Goal: Navigation & Orientation: Find specific page/section

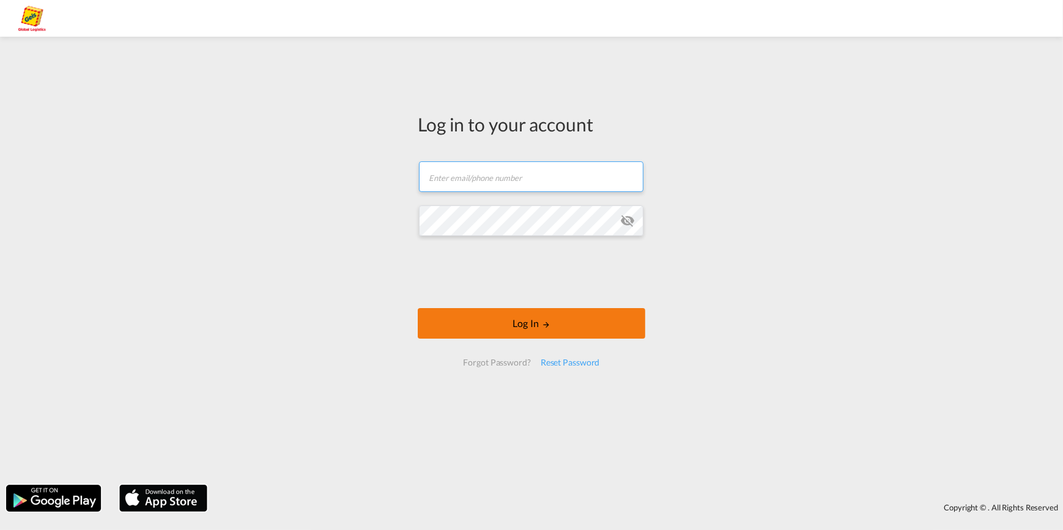
type input "oceanrates.gas@geis-group.de"
click at [526, 325] on button "Log In" at bounding box center [532, 323] width 228 height 31
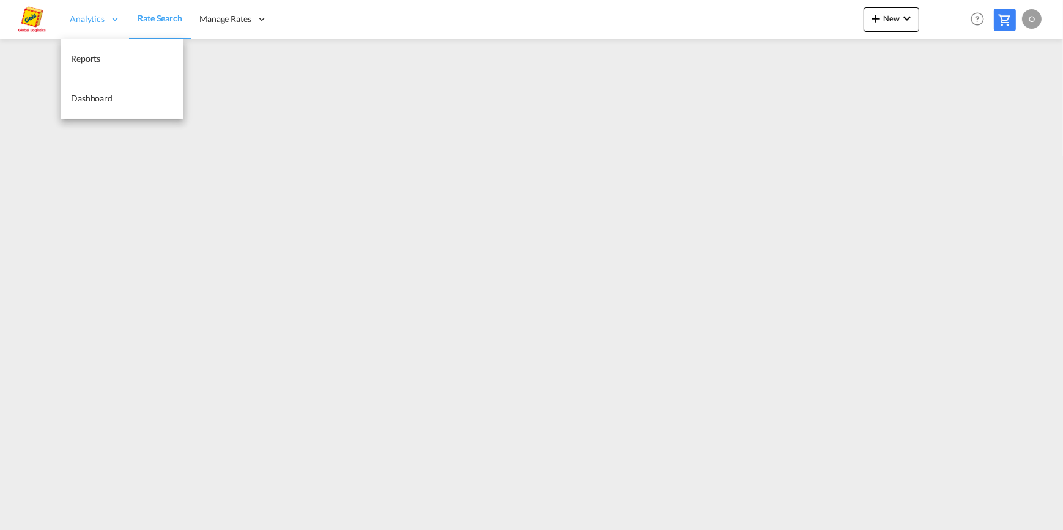
click at [87, 18] on span "Analytics" at bounding box center [87, 19] width 35 height 12
click at [96, 61] on span "Reports" at bounding box center [85, 58] width 29 height 10
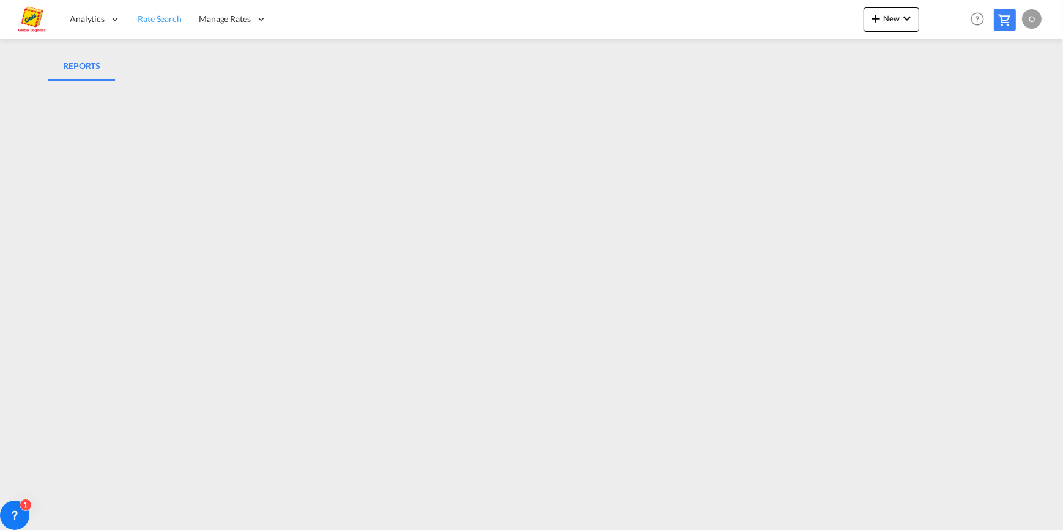
click at [163, 18] on span "Rate Search" at bounding box center [160, 18] width 44 height 10
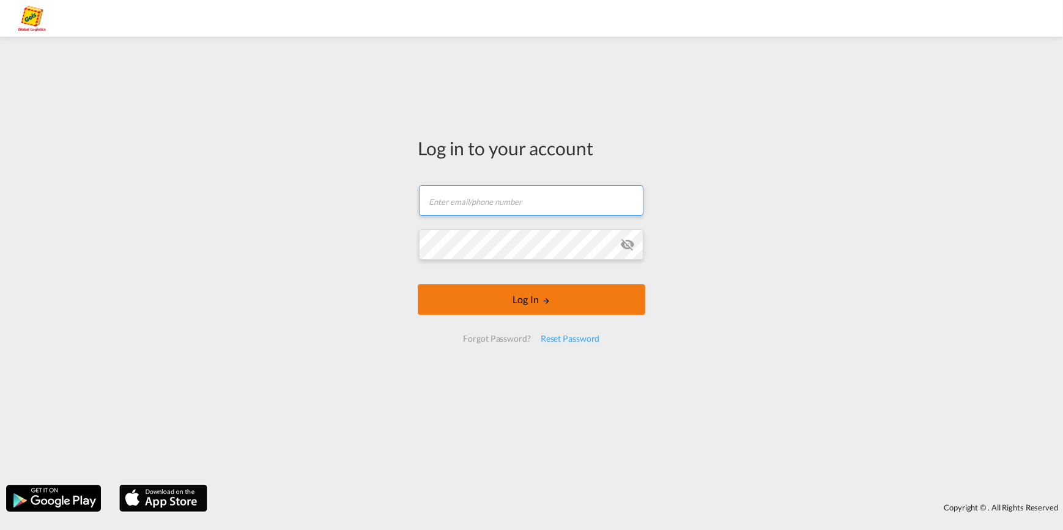
type input "[EMAIL_ADDRESS][PERSON_NAME][DOMAIN_NAME]"
click at [540, 302] on button "Log In" at bounding box center [532, 299] width 228 height 31
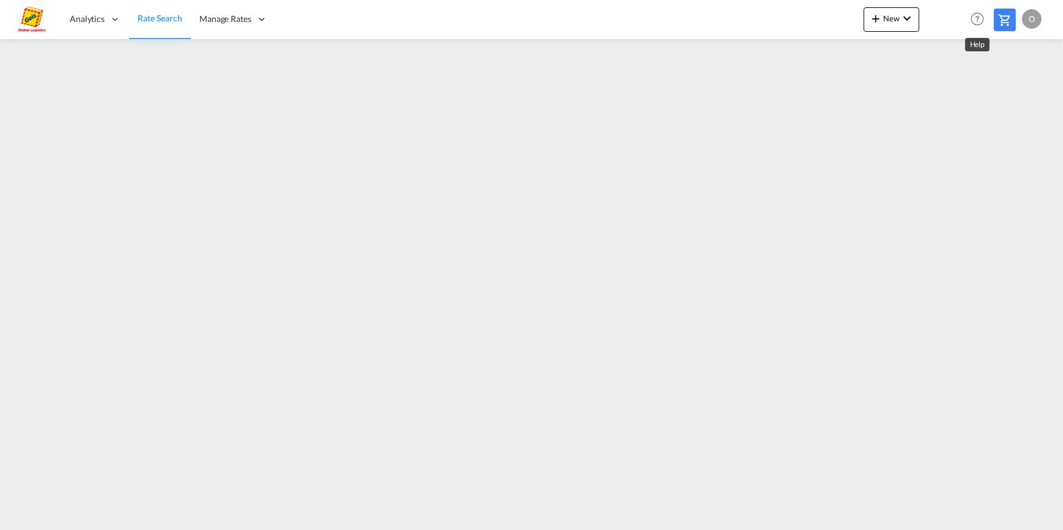
click at [979, 21] on md-icon "Help" at bounding box center [977, 19] width 21 height 21
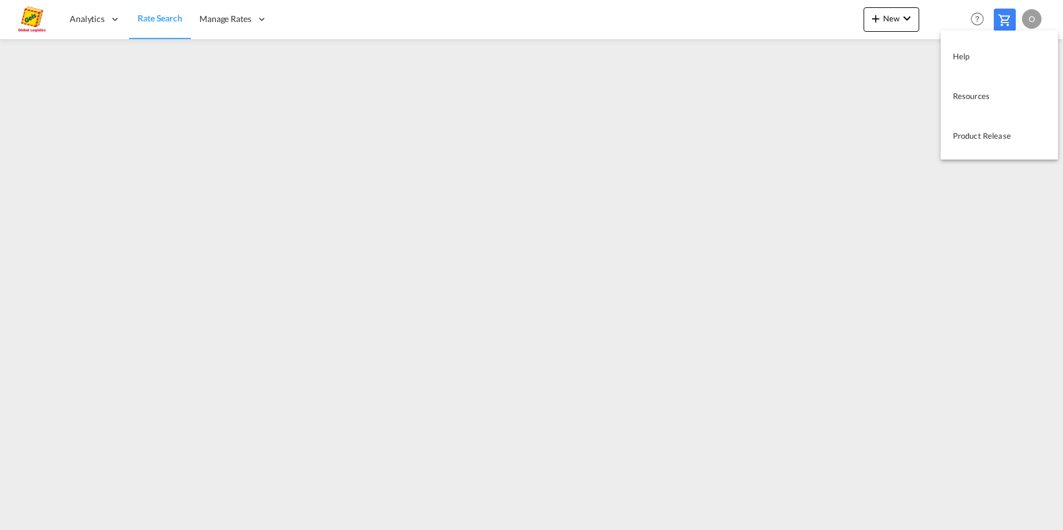
click at [979, 21] on md-backdrop at bounding box center [531, 265] width 1063 height 530
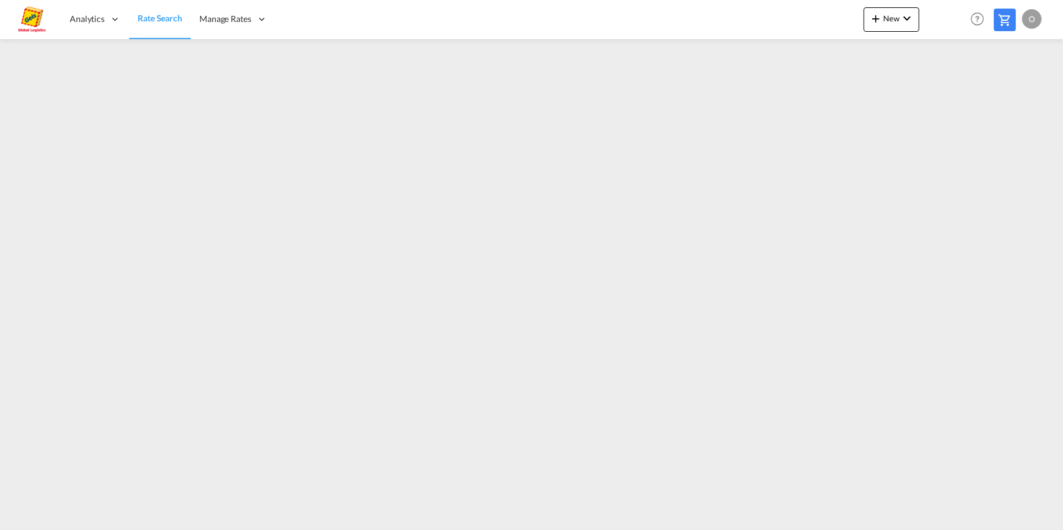
click at [1031, 21] on div "O" at bounding box center [1032, 19] width 20 height 20
click at [1004, 87] on button "Logout" at bounding box center [1018, 93] width 80 height 24
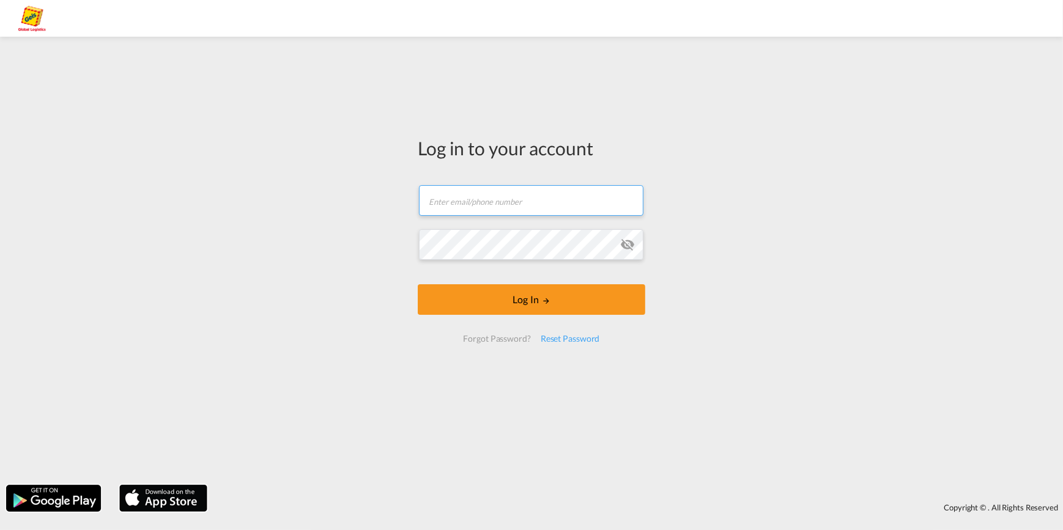
type input "oceanrates.gas@geis-group.de"
click at [632, 248] on form "oceanrates.gas@geis-group.de Log In Forgot Password? Reset Password" at bounding box center [532, 264] width 228 height 182
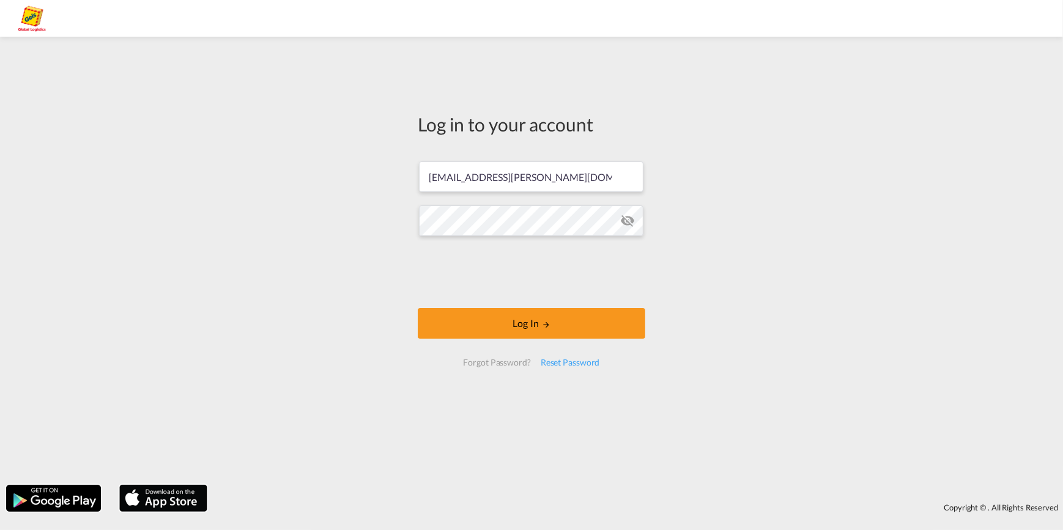
click at [628, 226] on md-icon "icon-eye-off" at bounding box center [627, 220] width 15 height 15
click at [631, 221] on md-icon "icon-eye-off" at bounding box center [627, 220] width 15 height 15
click at [531, 324] on button "Log In" at bounding box center [532, 323] width 228 height 31
